Goal: Browse casually

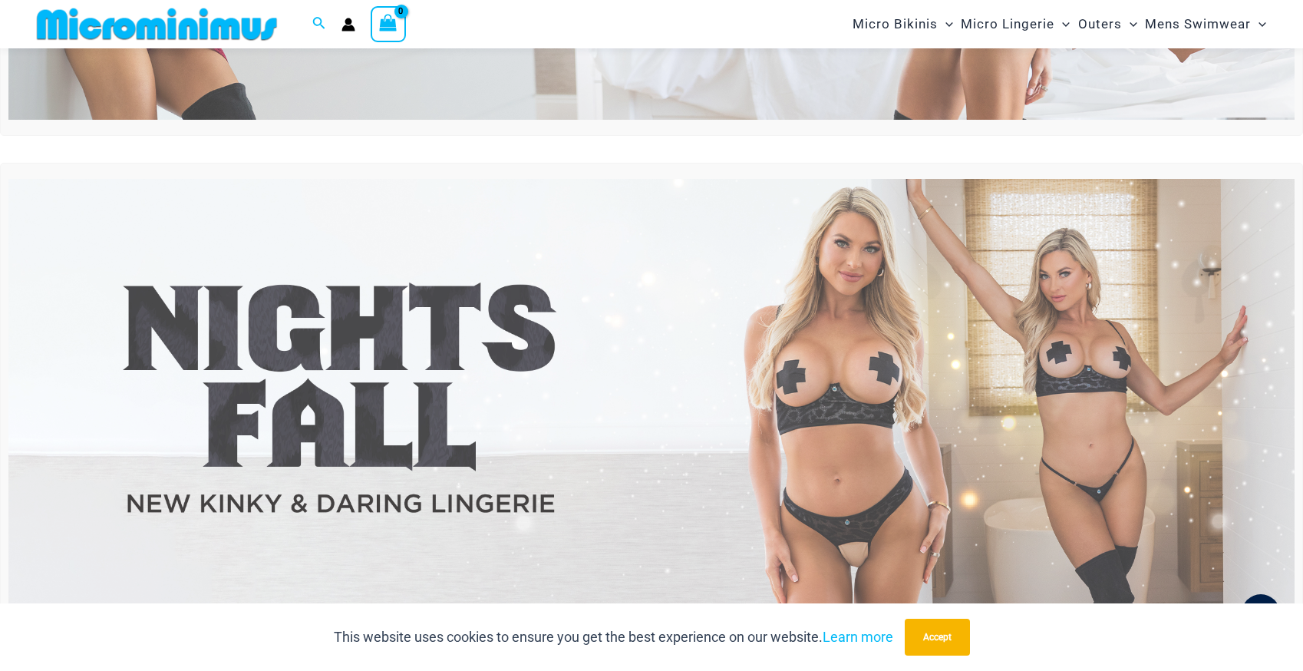
scroll to position [459, 0]
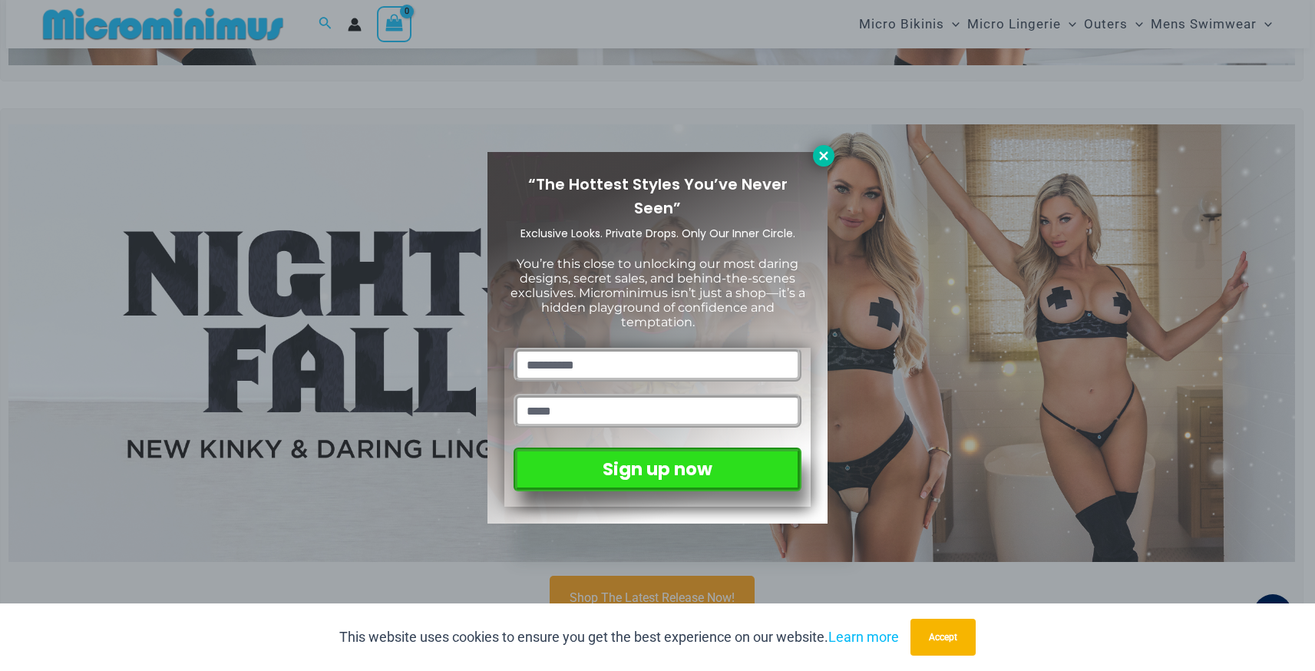
click at [819, 153] on icon at bounding box center [824, 156] width 14 height 14
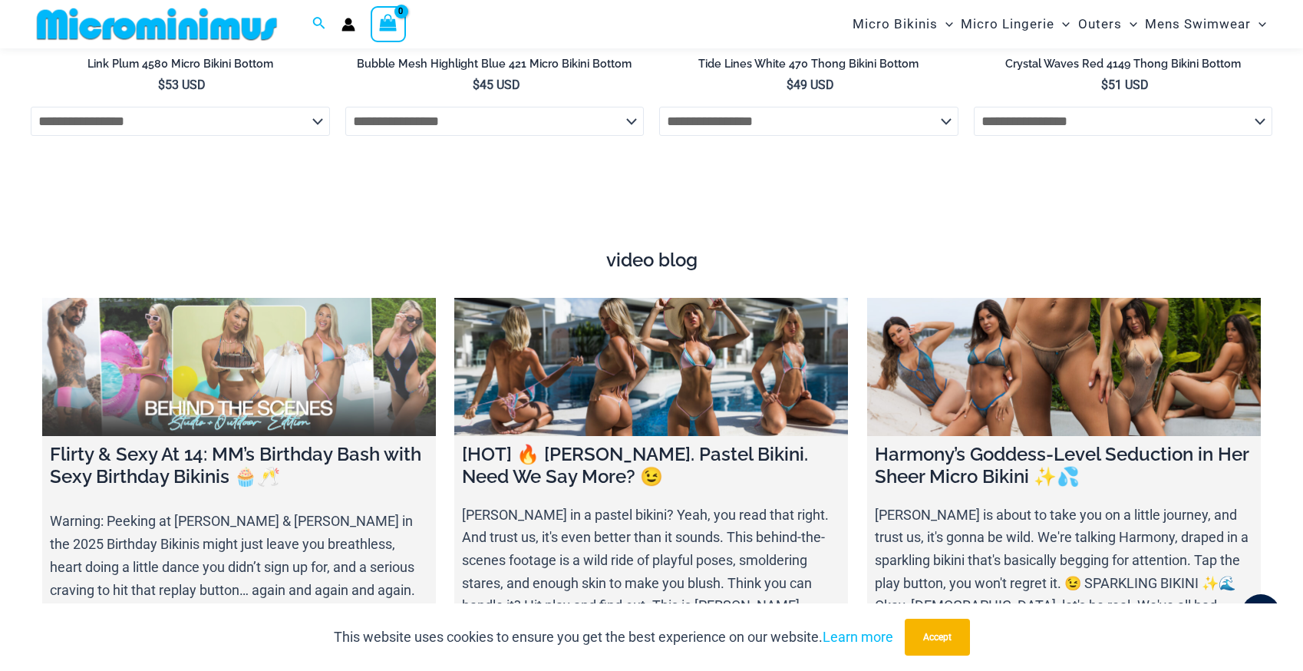
scroll to position [5516, 0]
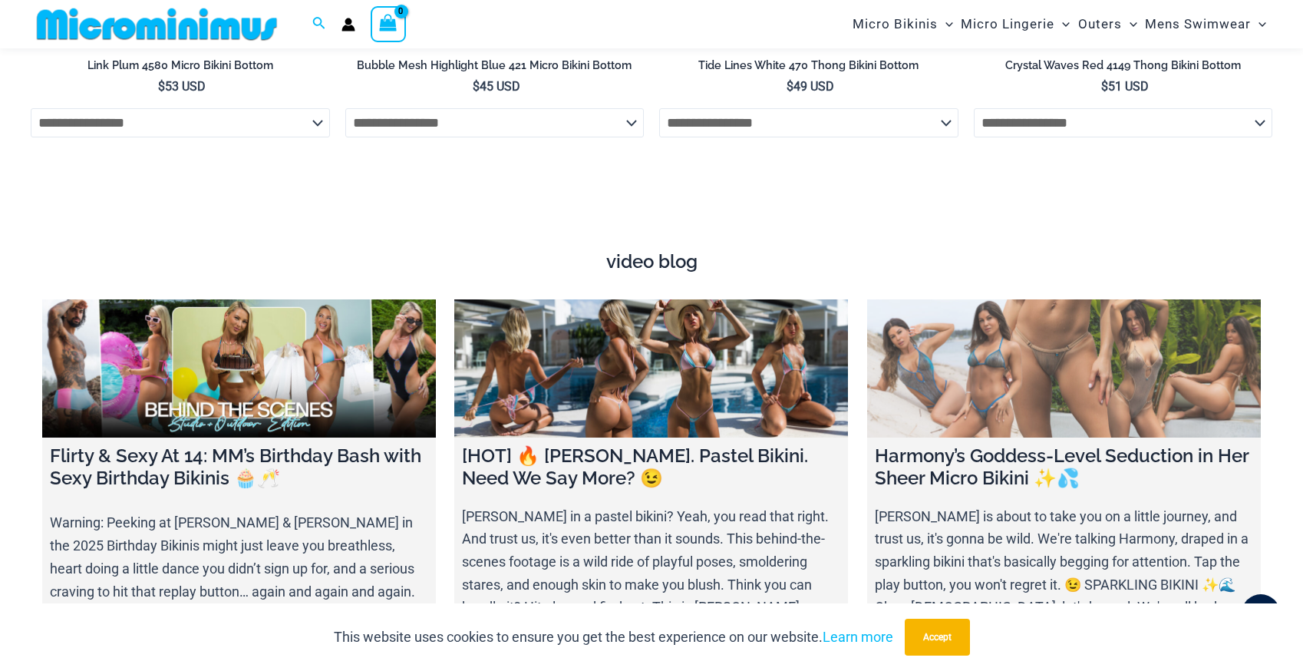
click at [932, 382] on link at bounding box center [1064, 368] width 394 height 138
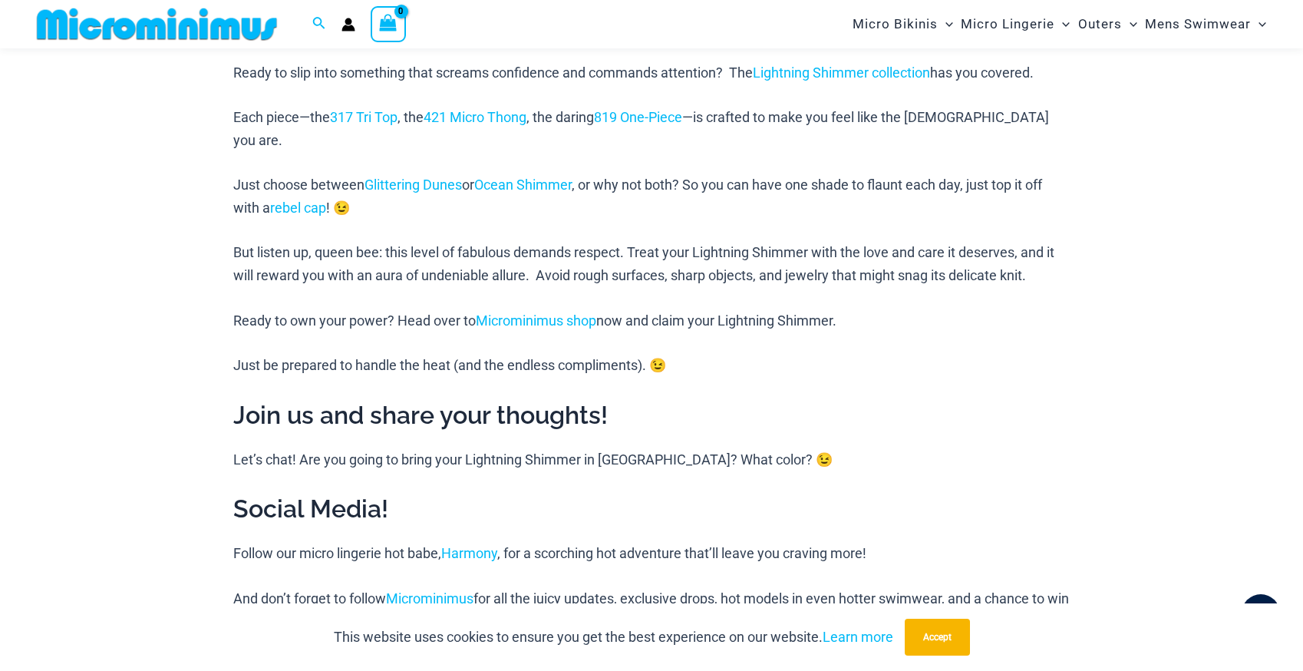
scroll to position [1571, 0]
